Goal: Check status: Check status

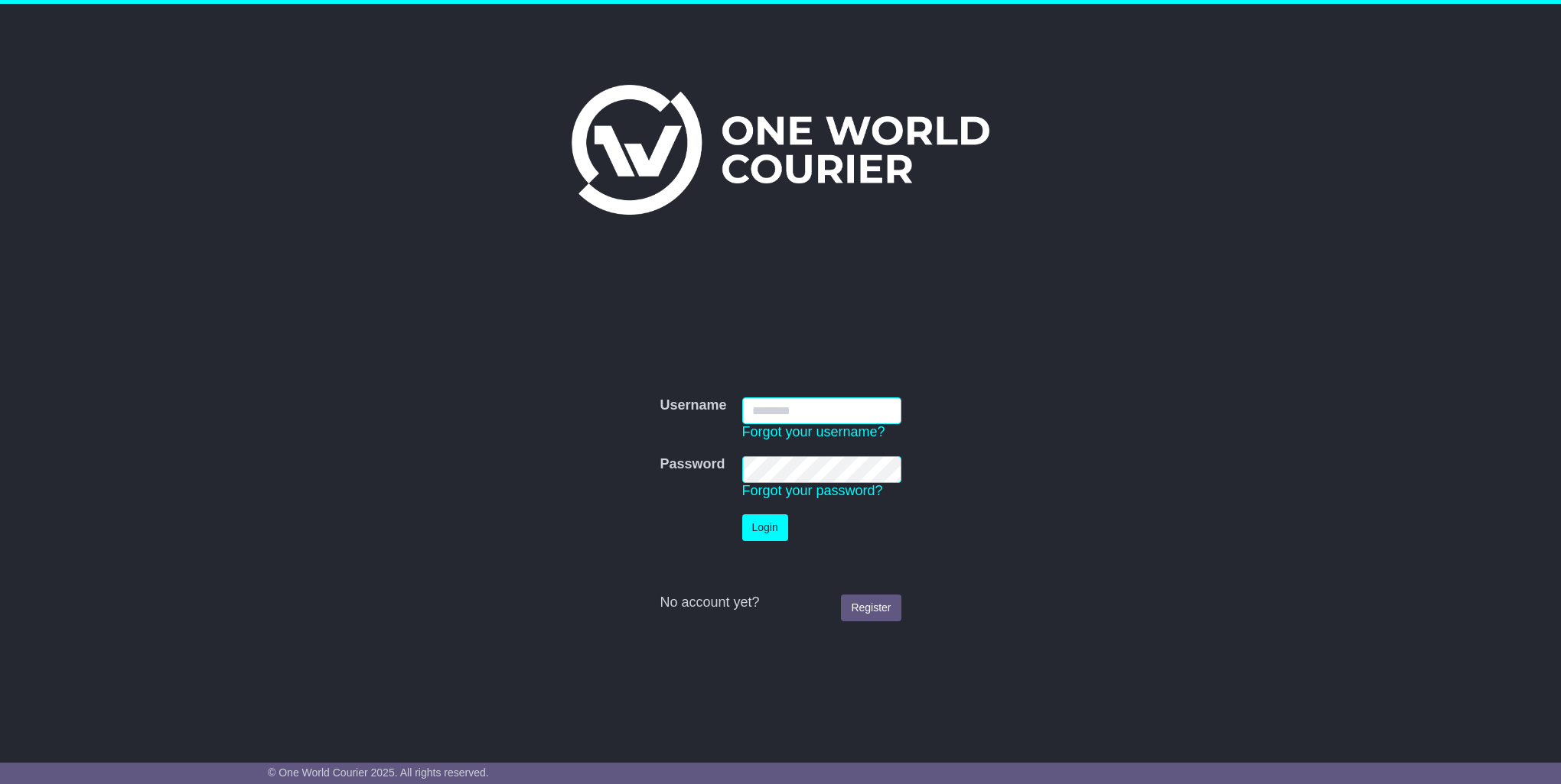
type input "**********"
click at [763, 540] on button "Login" at bounding box center [765, 528] width 46 height 26
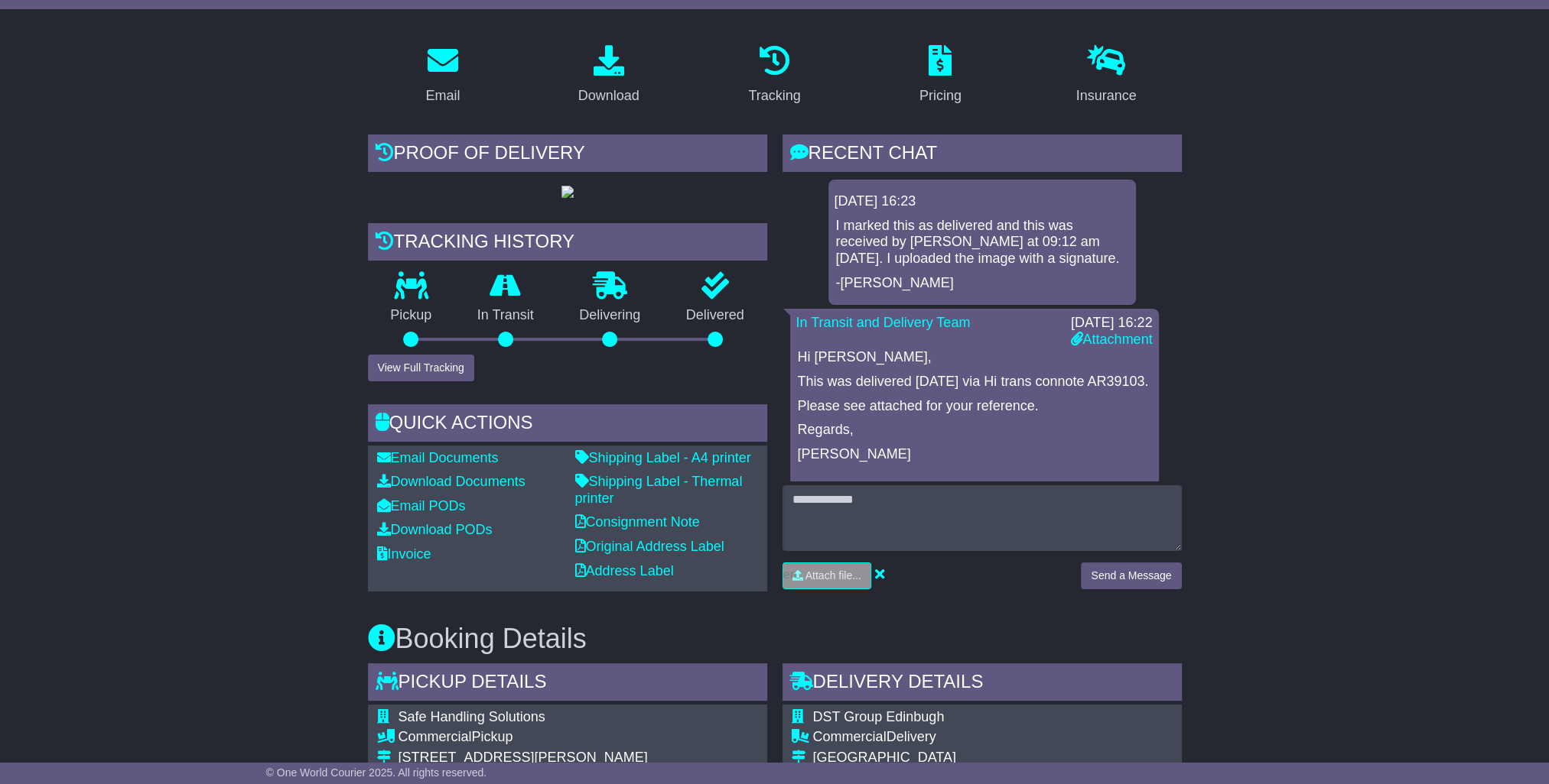
scroll to position [229, 0]
